Goal: Navigation & Orientation: Find specific page/section

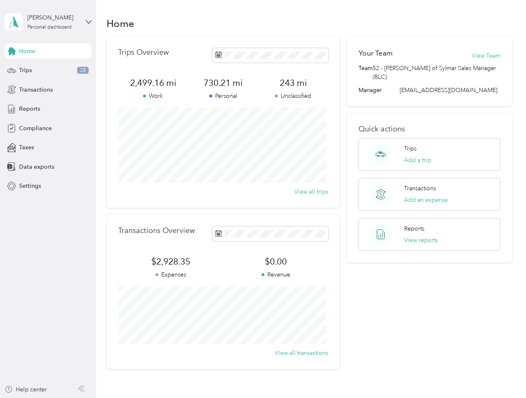
click at [263, 199] on div "Trips Overview 2,499.16 mi Work 730.21 mi Personal 243 mi Unclassified View all…" at bounding box center [222, 121] width 233 height 171
click at [48, 22] on div "[PERSON_NAME]" at bounding box center [53, 17] width 52 height 9
click at [12, 51] on div "You’re signed in as [PERSON_NAME][EMAIL_ADDRESS][PERSON_NAME][DOMAIN_NAME] Log …" at bounding box center [139, 53] width 268 height 47
click at [48, 70] on div "Trips 28" at bounding box center [48, 70] width 87 height 15
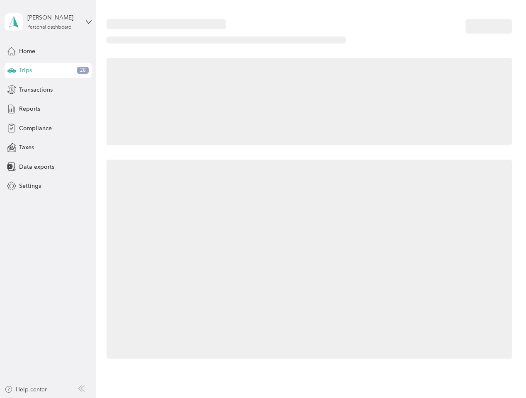
click at [12, 70] on icon at bounding box center [11, 70] width 9 height 4
click at [48, 89] on span "Transactions" at bounding box center [36, 89] width 34 height 9
click at [12, 89] on icon at bounding box center [11, 89] width 9 height 9
click at [48, 109] on div "Reports" at bounding box center [48, 108] width 87 height 15
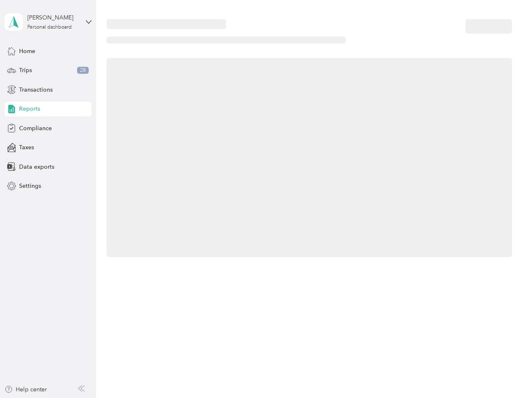
click at [12, 109] on icon at bounding box center [11, 108] width 9 height 9
